Goal: Obtain resource: Download file/media

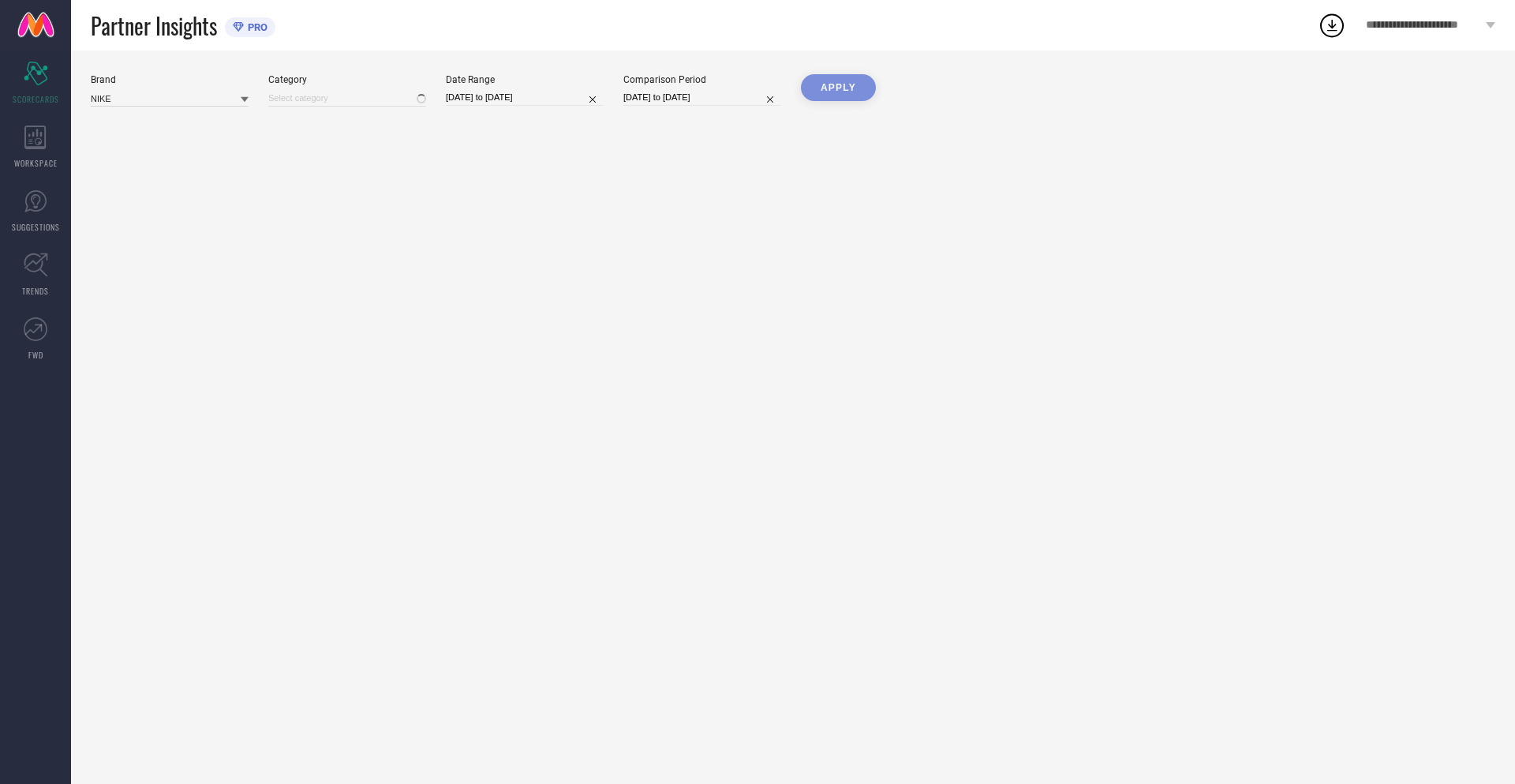
type input "All"
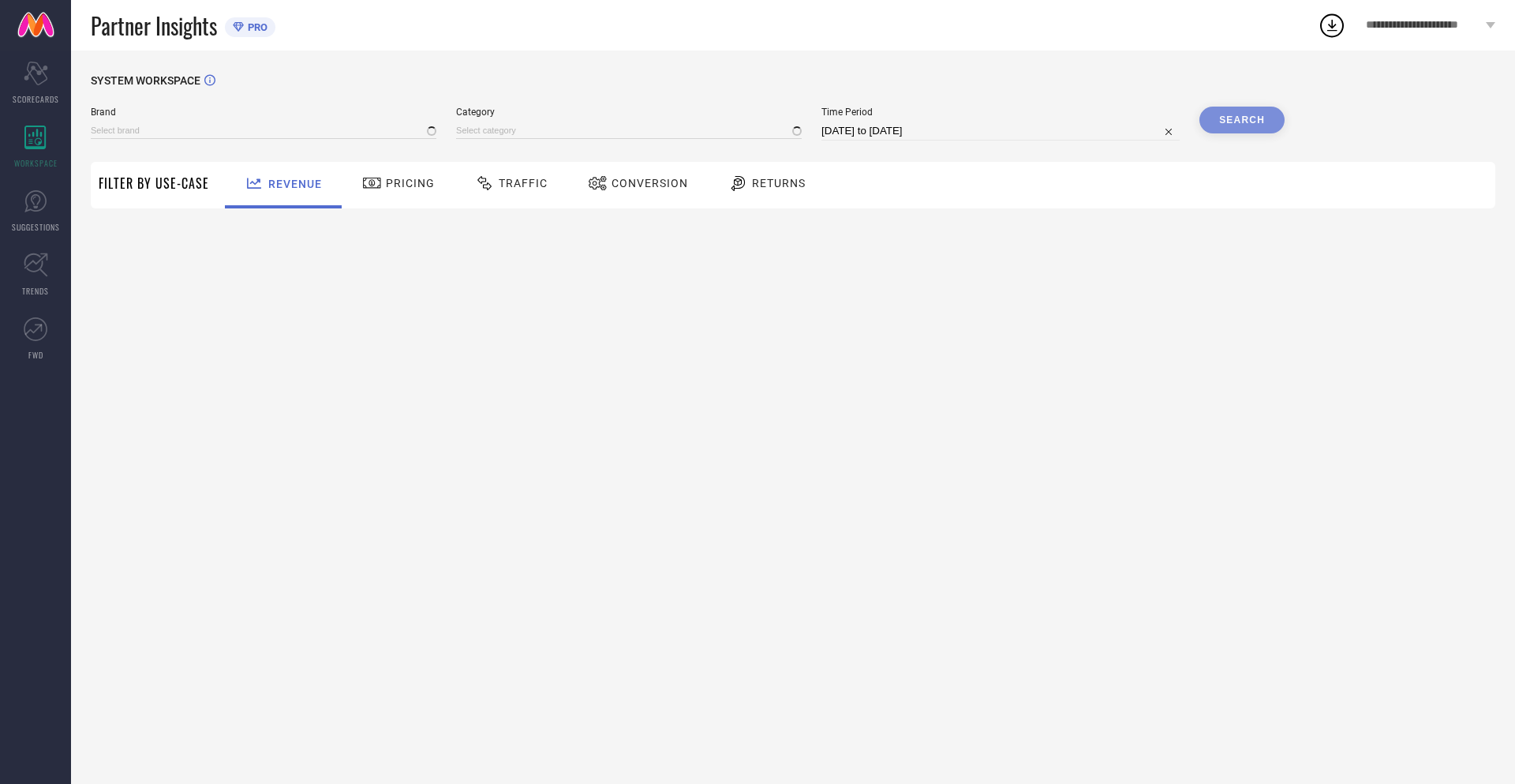
type input "NIKE"
type input "All"
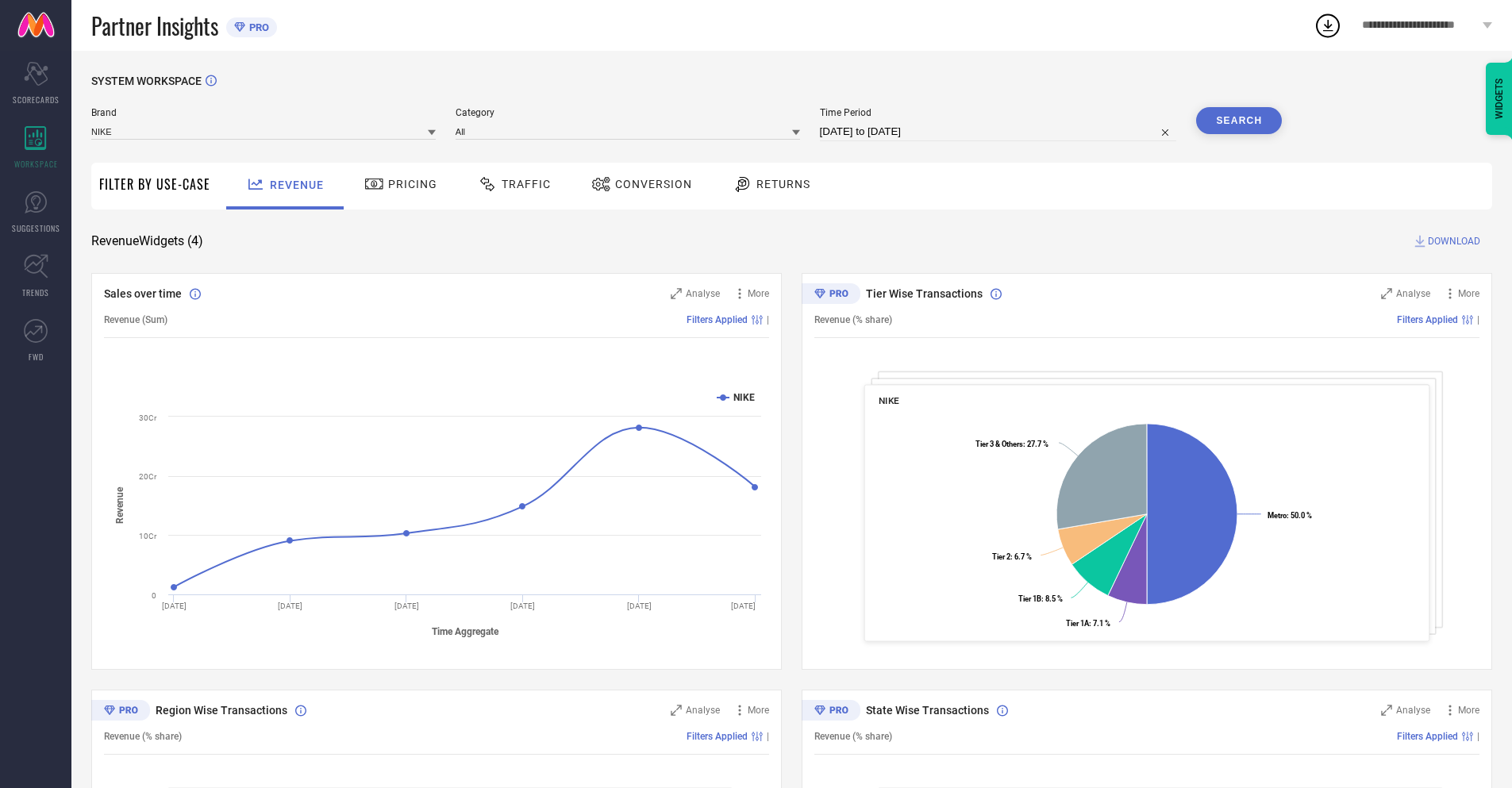
click at [637, 186] on span "Conversion" at bounding box center [654, 184] width 77 height 13
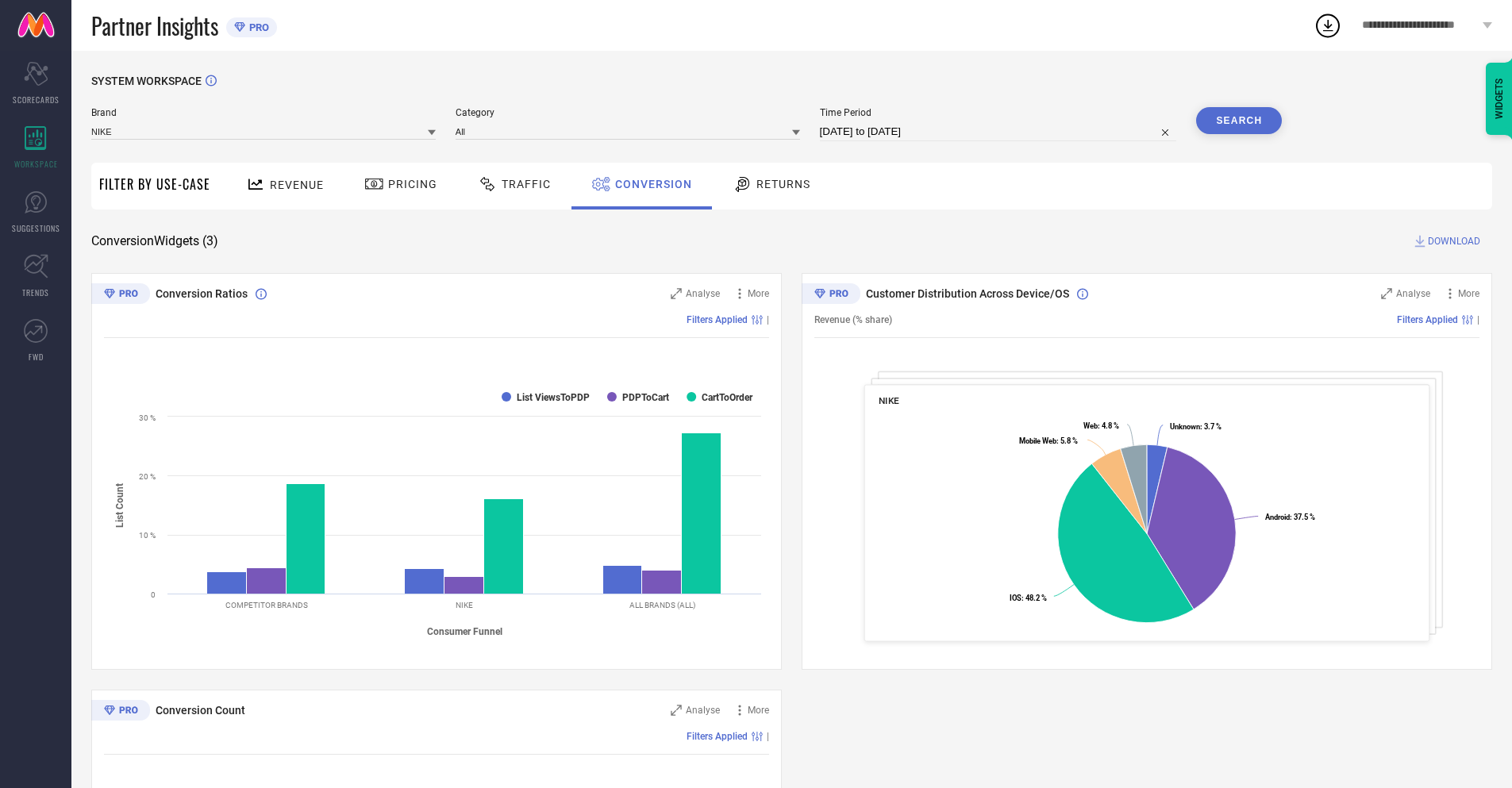
click at [997, 132] on input "[DATE] to [DATE]" at bounding box center [999, 132] width 357 height 19
select select "7"
select select "2025"
select select "8"
select select "2025"
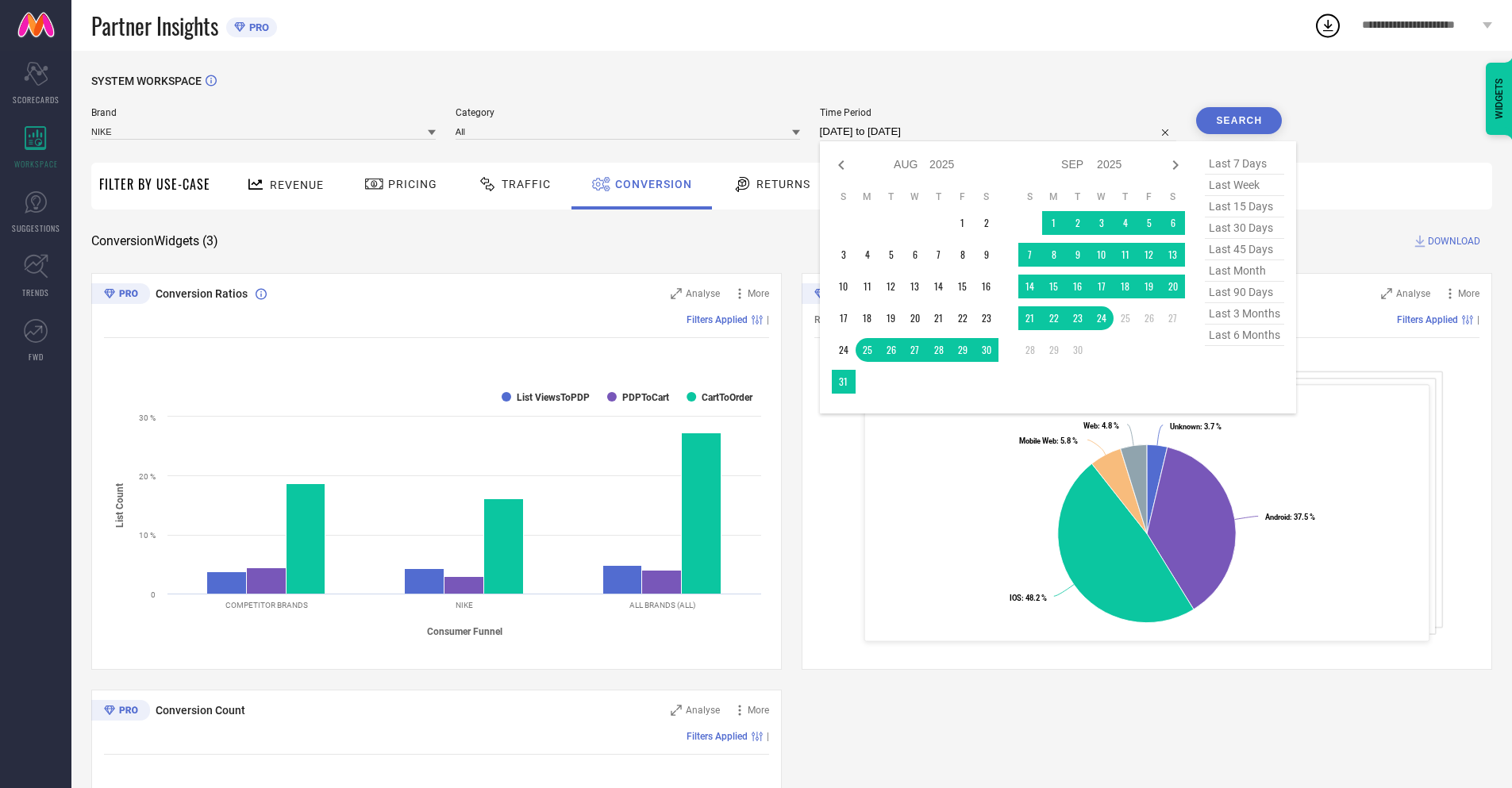
select select "8"
select select "2025"
select select "9"
select select "2025"
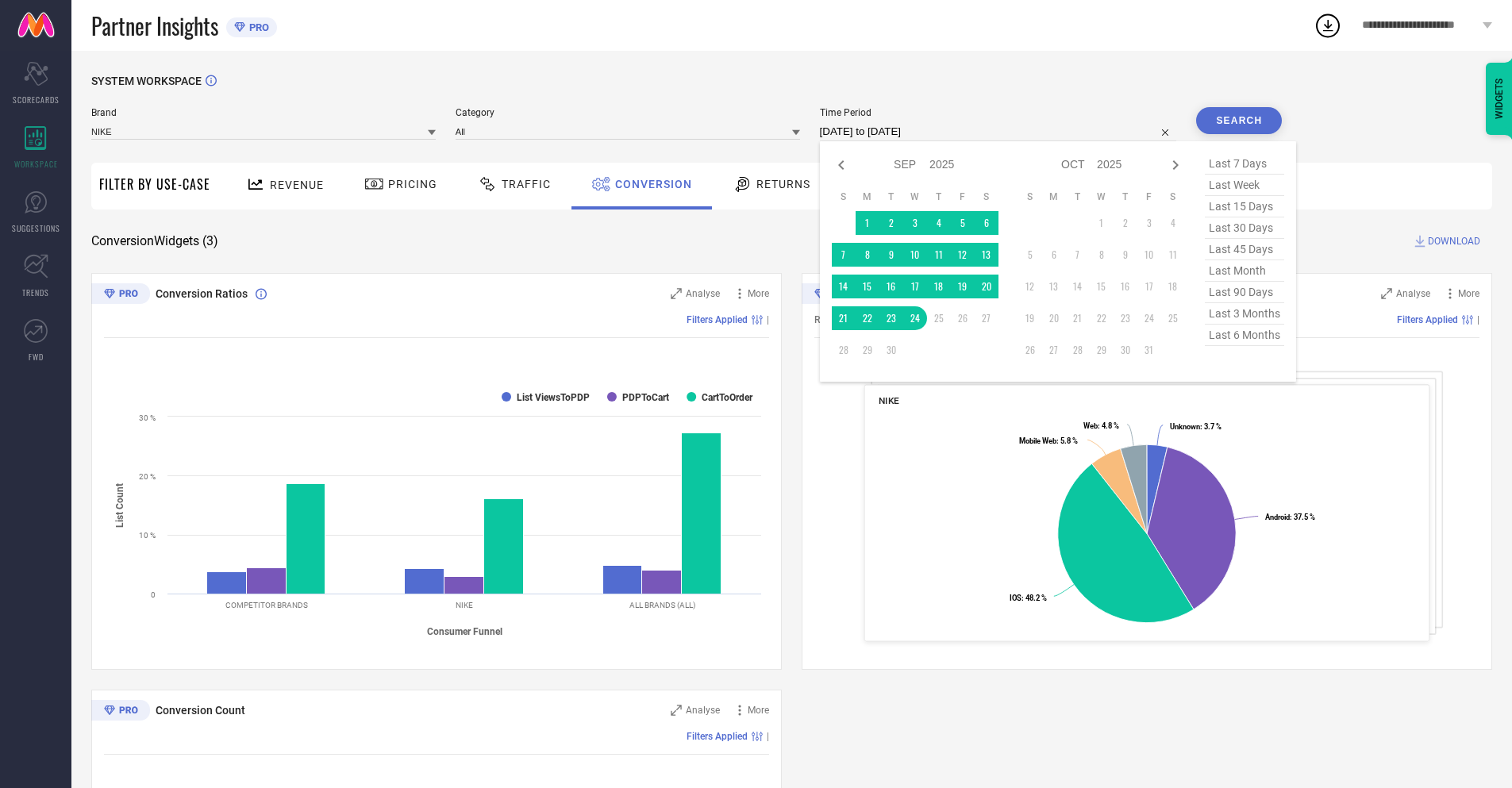
click at [912, 318] on td "24" at bounding box center [914, 318] width 23 height 23
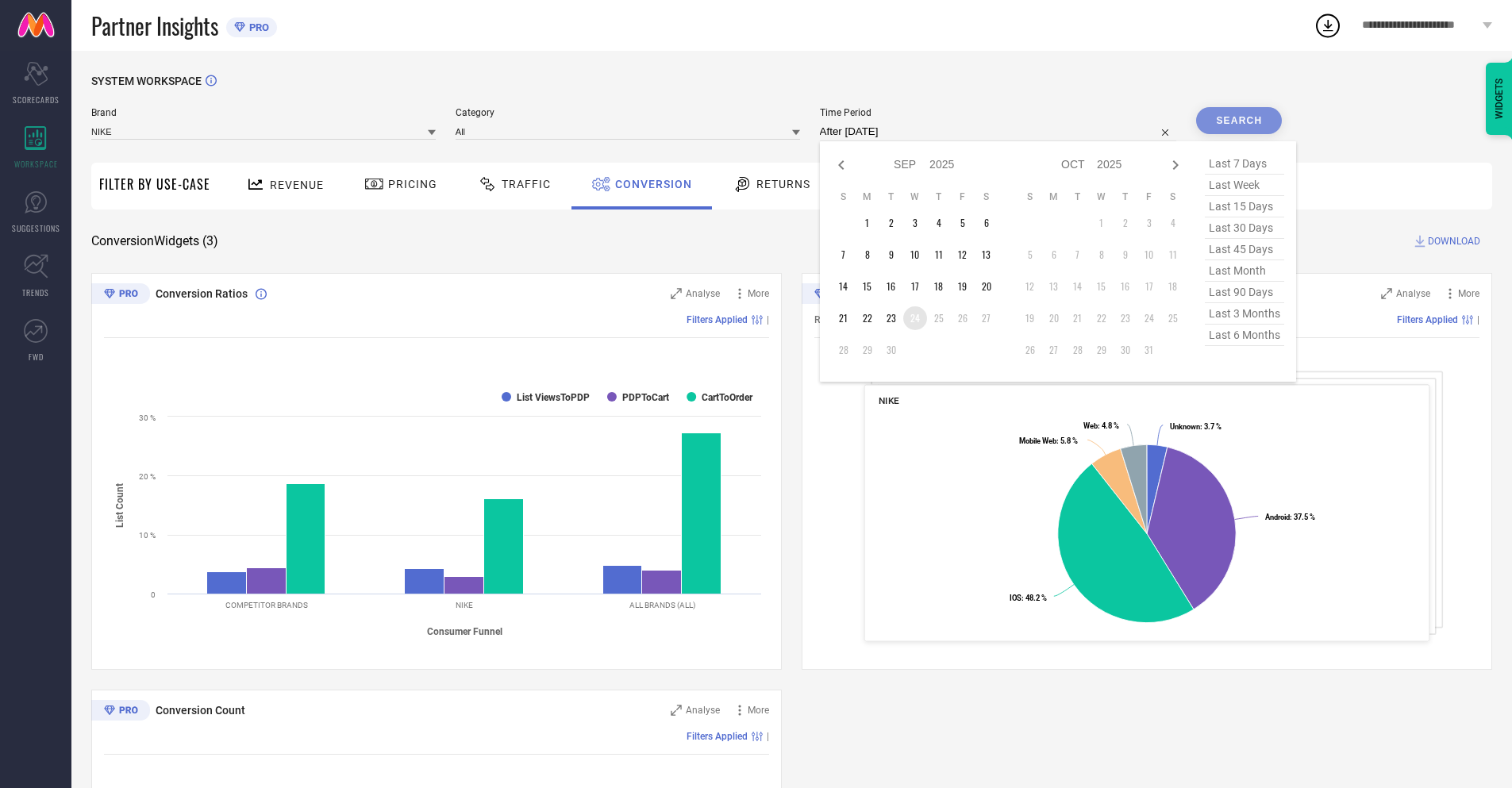
type input "[DATE] to [DATE]"
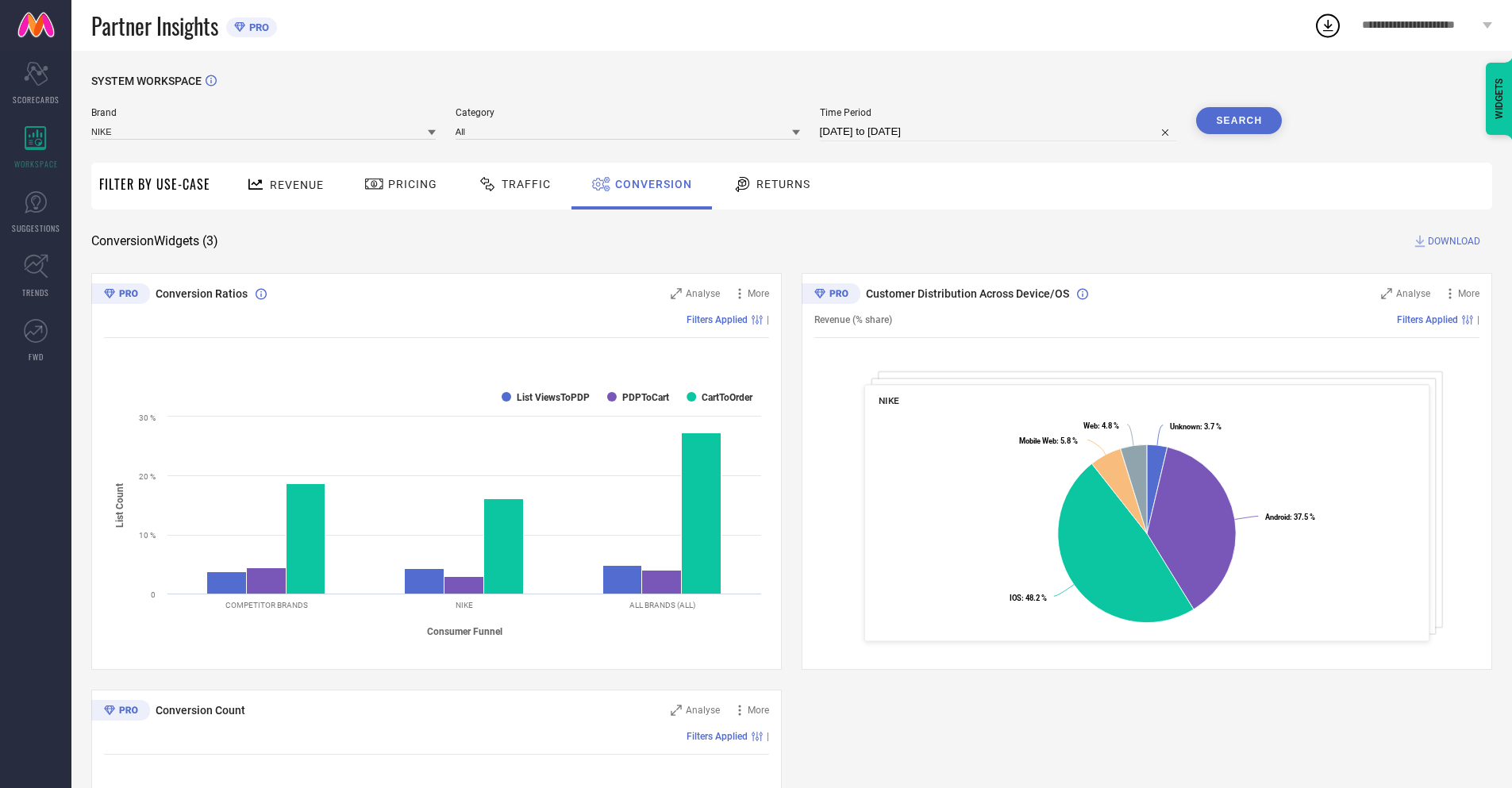
click at [1239, 121] on button "Search" at bounding box center [1239, 121] width 86 height 27
click at [1454, 241] on span "DOWNLOAD" at bounding box center [1454, 240] width 52 height 16
